Goal: Information Seeking & Learning: Learn about a topic

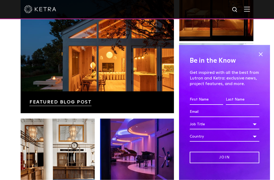
scroll to position [810, 0]
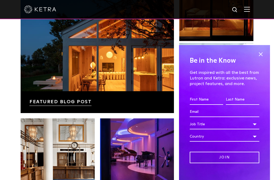
click at [260, 59] on span at bounding box center [260, 54] width 8 height 8
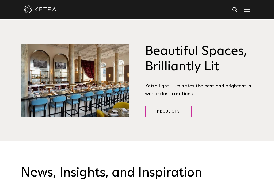
scroll to position [589, 0]
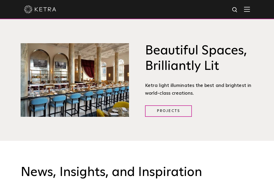
click at [171, 117] on link "Projects" at bounding box center [168, 111] width 47 height 11
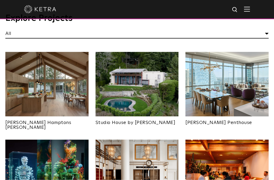
scroll to position [193, 0]
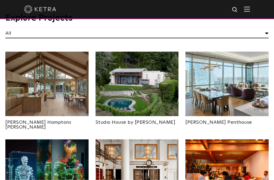
click at [50, 89] on img at bounding box center [46, 84] width 83 height 65
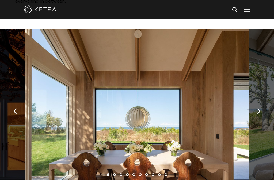
scroll to position [790, 0]
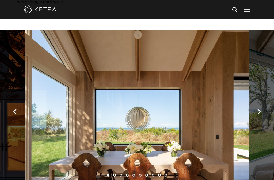
click at [259, 102] on button "button" at bounding box center [258, 111] width 11 height 18
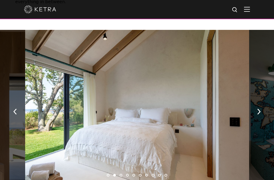
click at [258, 102] on button "button" at bounding box center [258, 111] width 11 height 18
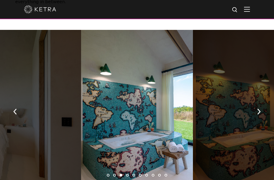
click at [261, 102] on button "button" at bounding box center [258, 111] width 11 height 18
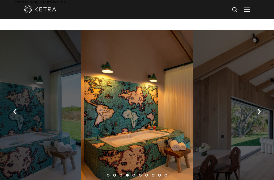
click at [262, 102] on button "button" at bounding box center [258, 111] width 11 height 18
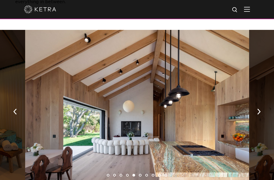
click at [257, 109] on img "button" at bounding box center [258, 112] width 3 height 6
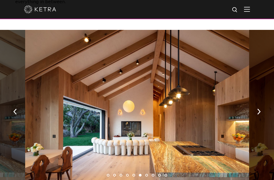
click at [260, 102] on button "button" at bounding box center [258, 111] width 11 height 18
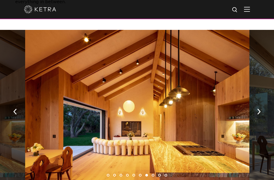
click at [258, 109] on img "button" at bounding box center [258, 112] width 3 height 6
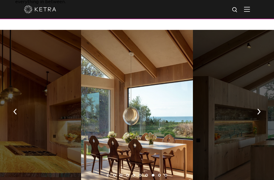
click at [258, 109] on img "button" at bounding box center [258, 112] width 3 height 6
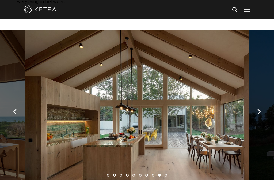
click at [259, 109] on img "button" at bounding box center [258, 112] width 3 height 6
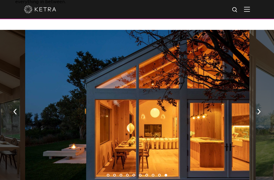
click at [260, 109] on img "button" at bounding box center [258, 112] width 3 height 6
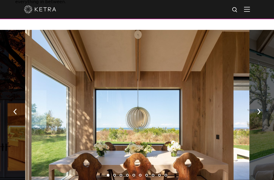
click at [258, 102] on button "button" at bounding box center [258, 111] width 11 height 18
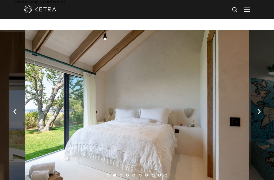
click at [258, 102] on button "button" at bounding box center [258, 111] width 11 height 18
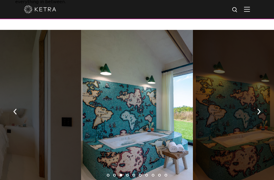
click at [259, 109] on img "button" at bounding box center [258, 112] width 3 height 6
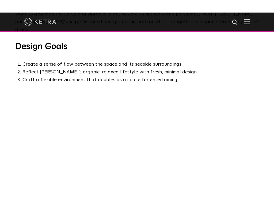
scroll to position [0, 0]
